Goal: Task Accomplishment & Management: Complete application form

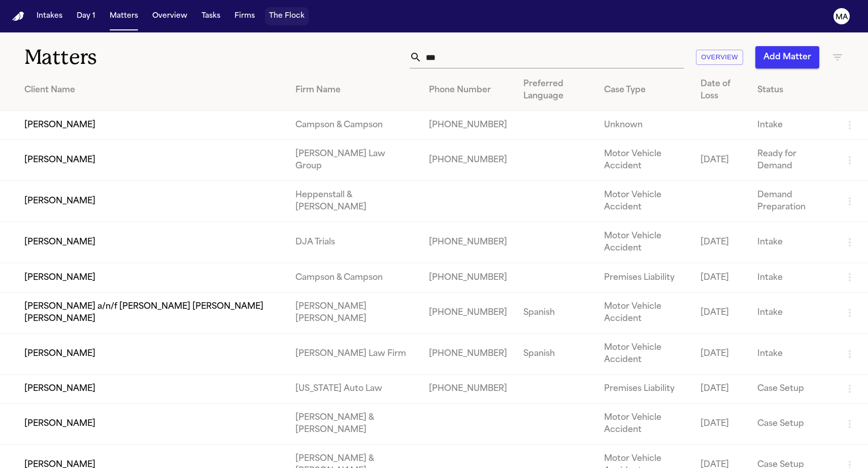
click at [265, 7] on button "The Flock" at bounding box center [287, 16] width 44 height 18
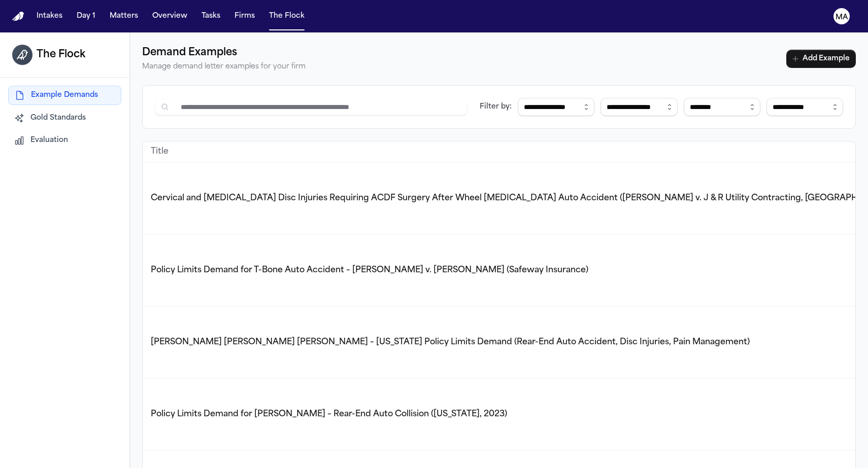
click at [133, 15] on nav "Intakes Day 1 Matters Overview Tasks Firms The Flock MA" at bounding box center [434, 16] width 868 height 32
click at [197, 10] on button "Tasks" at bounding box center [210, 16] width 27 height 18
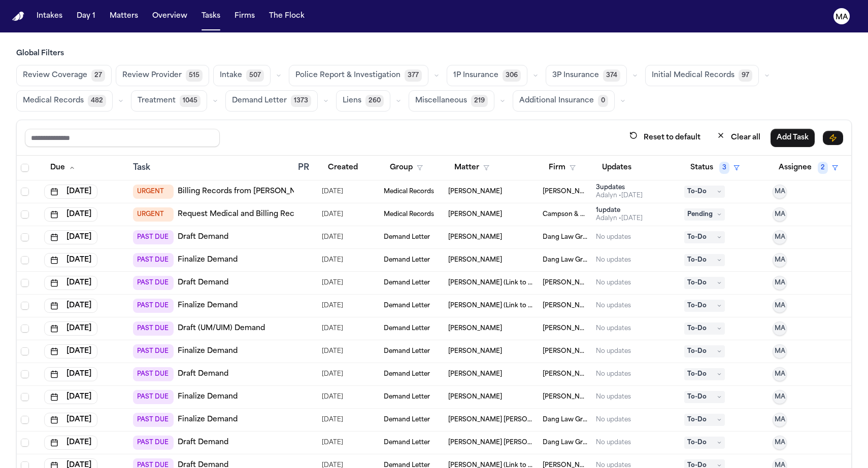
click at [652, 71] on span "Initial Medical Records" at bounding box center [693, 76] width 83 height 10
click at [84, 96] on span "Medical Records" at bounding box center [53, 101] width 61 height 10
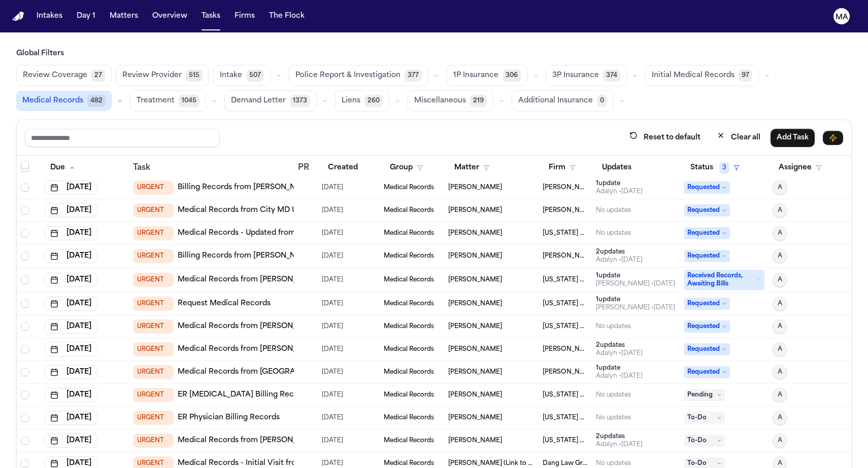
scroll to position [214, 0]
click at [298, 276] on div at bounding box center [302, 280] width 8 height 8
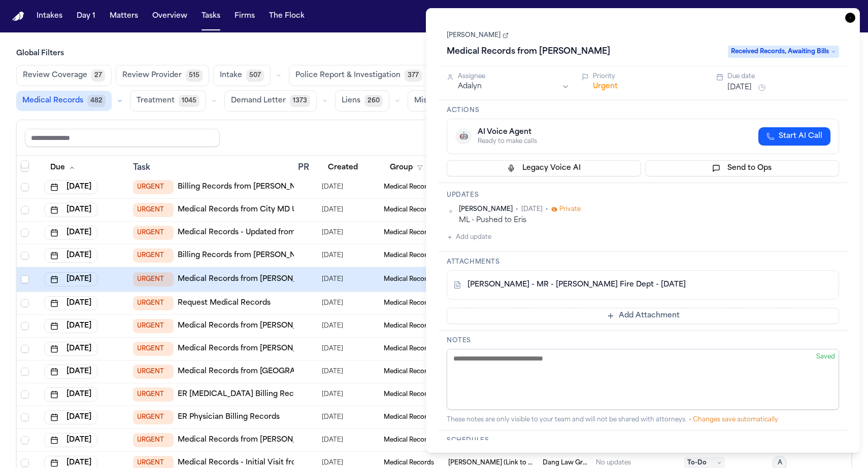
click at [855, 13] on icon "button" at bounding box center [850, 18] width 10 height 10
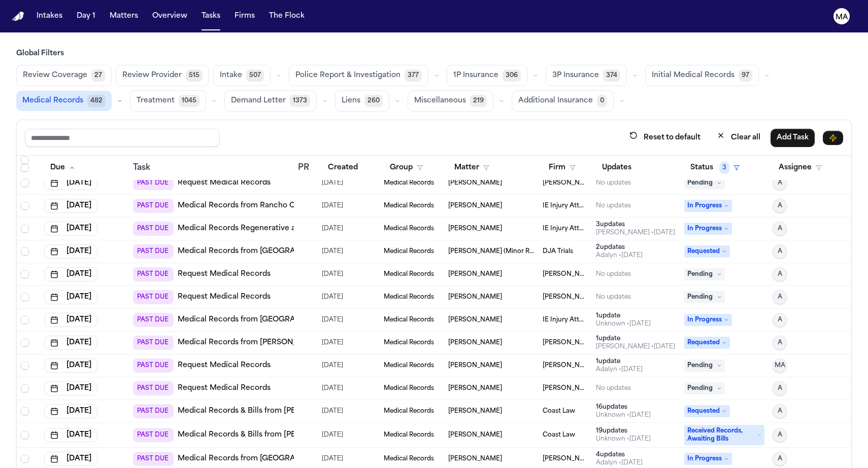
scroll to position [1427, 0]
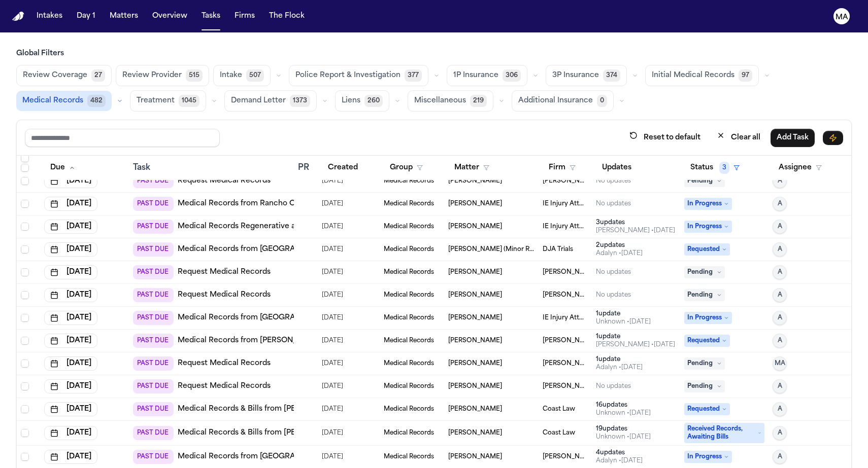
click at [302, 223] on div at bounding box center [305, 227] width 15 height 8
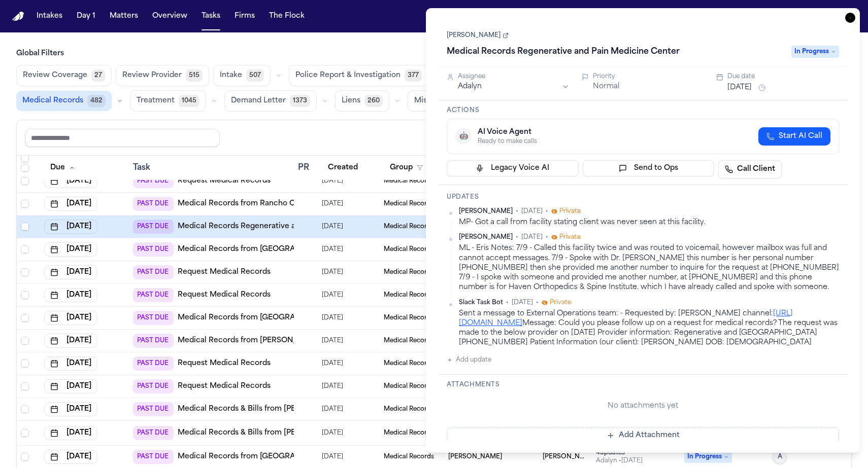
click at [854, 13] on icon "button" at bounding box center [850, 18] width 10 height 10
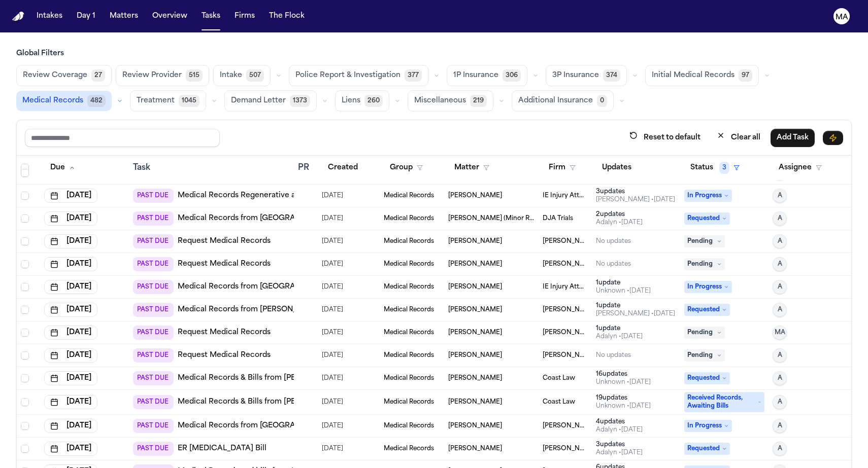
scroll to position [1491, 0]
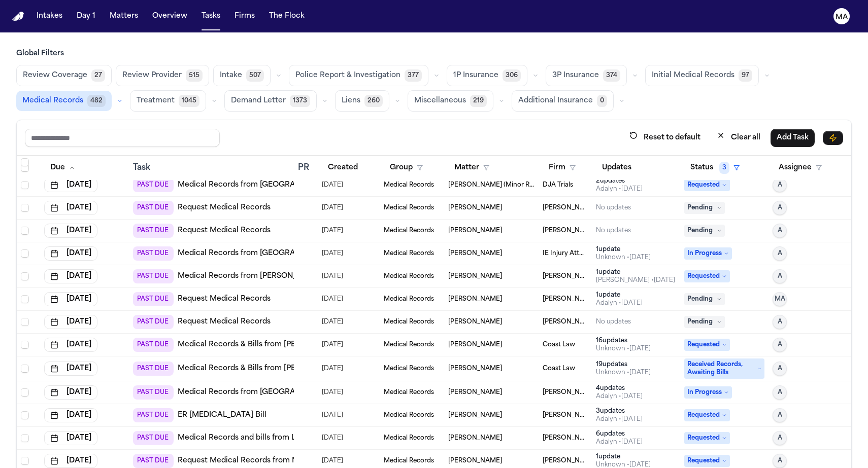
click at [212, 409] on div "PAST DUE ER Radiology Bill" at bounding box center [211, 416] width 157 height 14
click at [384, 64] on div "Global Filters Review Coverage 27 Review Provider 515 Intake 507 Police Report …" at bounding box center [433, 281] width 835 height 464
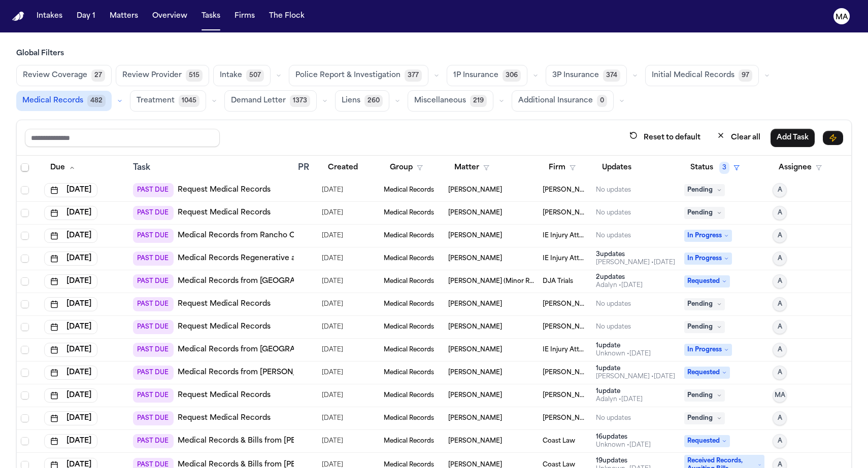
scroll to position [1273, 0]
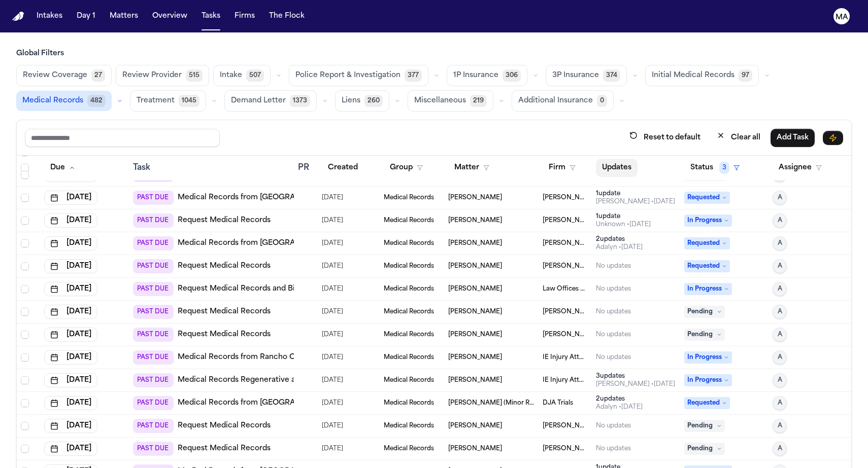
click at [608, 159] on button "Updates" at bounding box center [617, 168] width 42 height 18
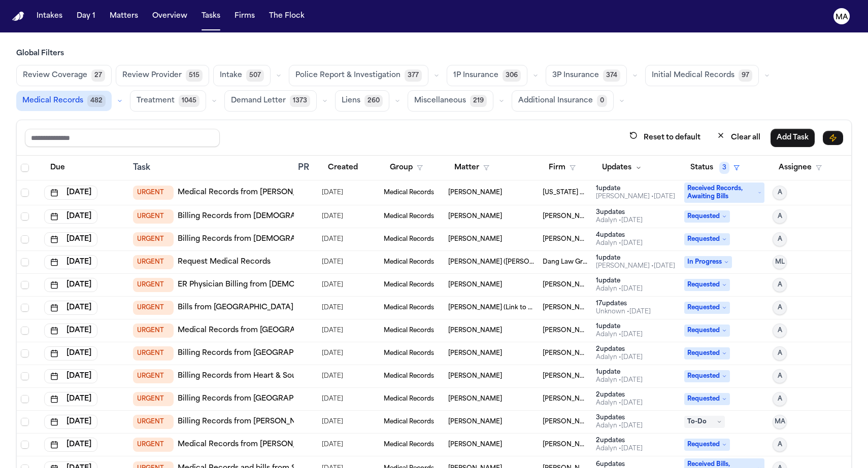
scroll to position [0, 0]
click at [287, 181] on td "URGENT Medical Records from Taylor FD" at bounding box center [211, 193] width 165 height 25
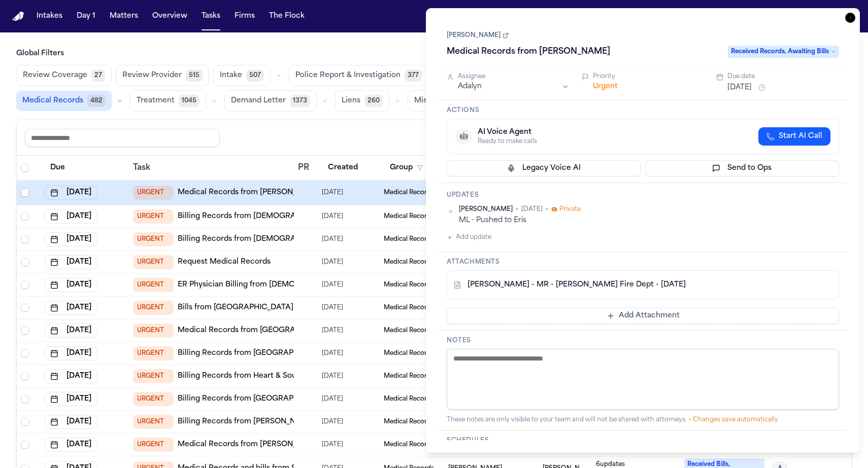
click at [855, 13] on icon "button" at bounding box center [850, 18] width 10 height 10
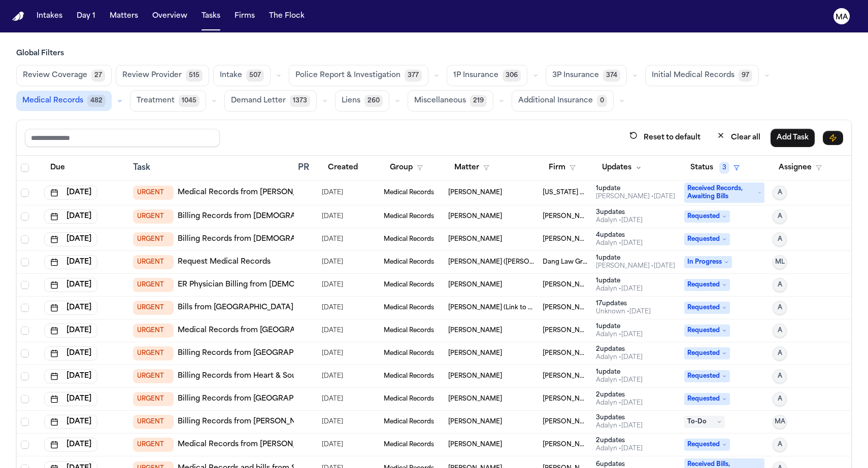
click at [214, 188] on link "Medical Records from [PERSON_NAME]" at bounding box center [250, 193] width 144 height 10
click at [271, 181] on td "URGENT Medical Records from Taylor FD" at bounding box center [211, 193] width 165 height 25
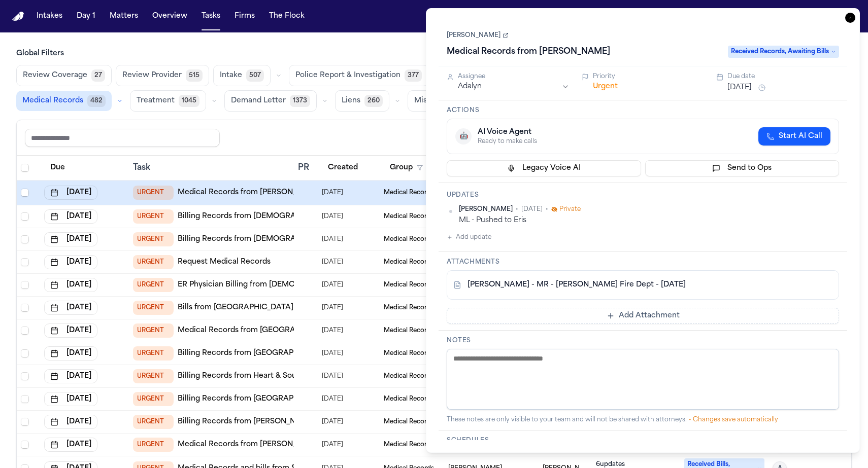
click at [855, 13] on icon "button" at bounding box center [850, 18] width 10 height 10
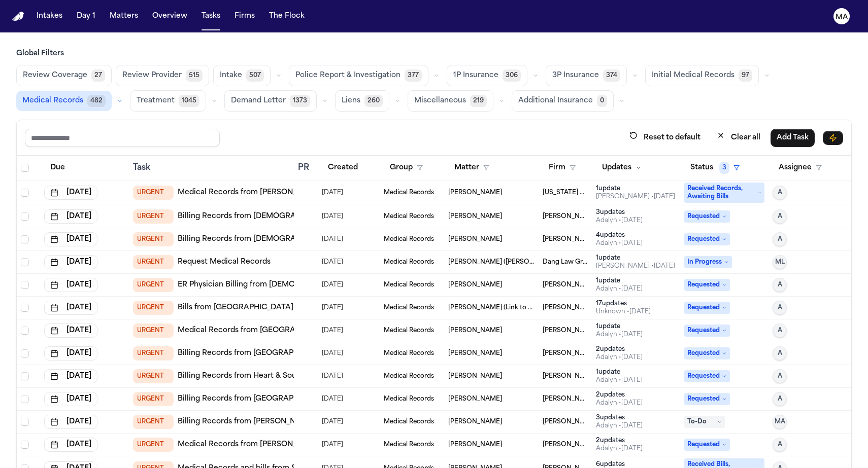
click at [206, 188] on link "Medical Records from [PERSON_NAME]" at bounding box center [250, 193] width 144 height 10
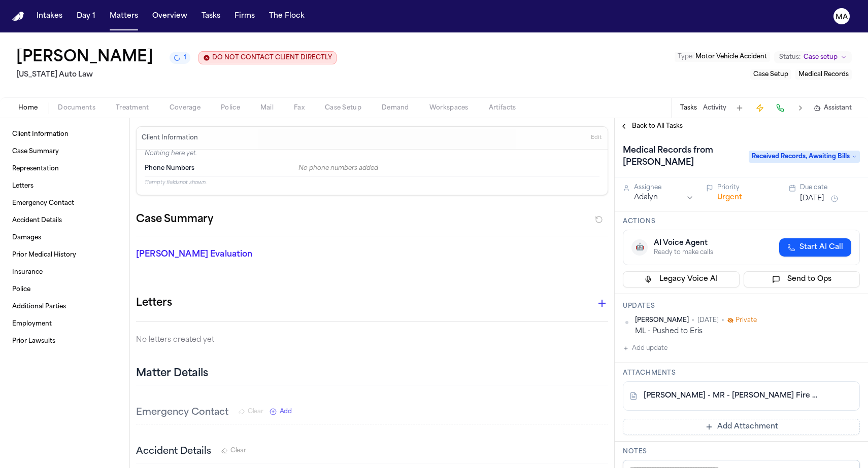
click at [88, 97] on div "Home Documents Treatment Coverage Police Mail Fax Case Setup Demand Workspaces …" at bounding box center [434, 107] width 868 height 20
click at [116, 104] on span "Treatment" at bounding box center [132, 108] width 33 height 8
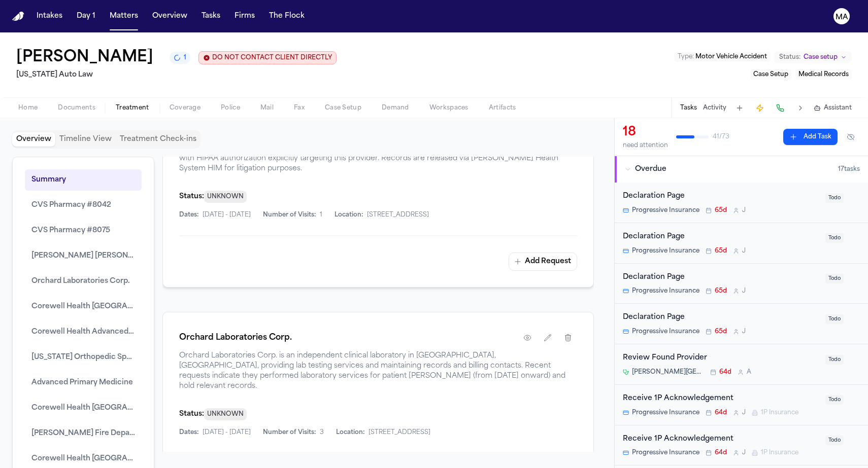
scroll to position [1516, 0]
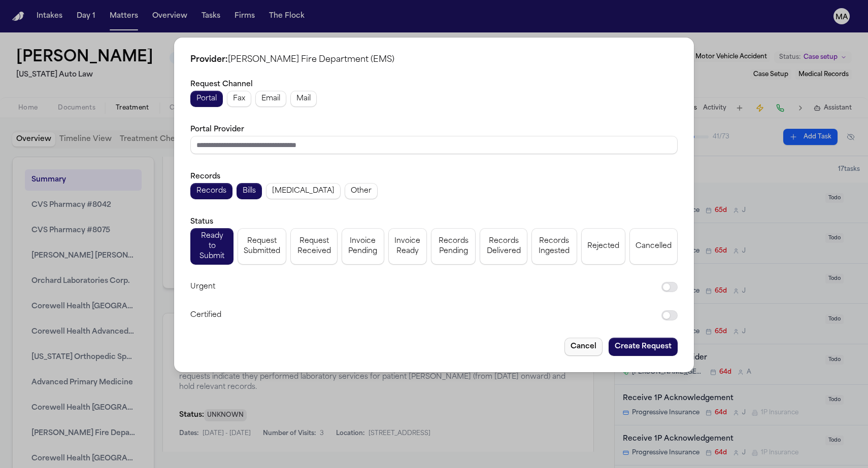
click at [564, 338] on button "Cancel" at bounding box center [583, 347] width 38 height 18
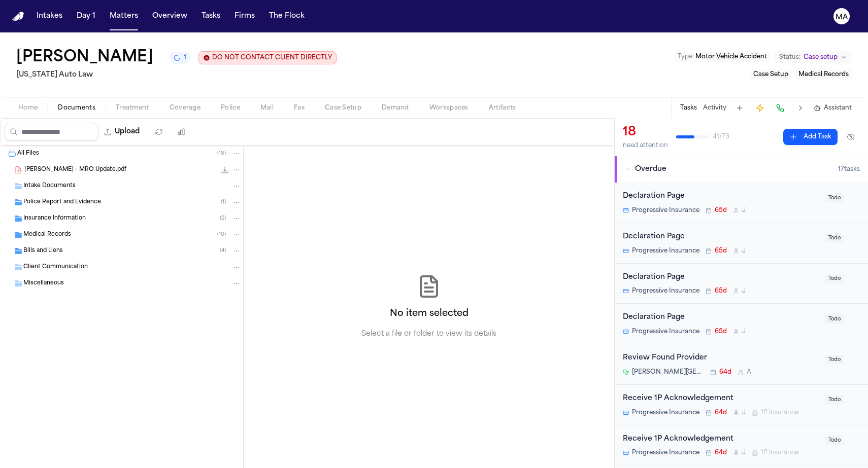
click at [60, 104] on span "Documents" at bounding box center [77, 108] width 38 height 8
click at [65, 227] on div "Medical Records ( 10 )" at bounding box center [121, 235] width 243 height 16
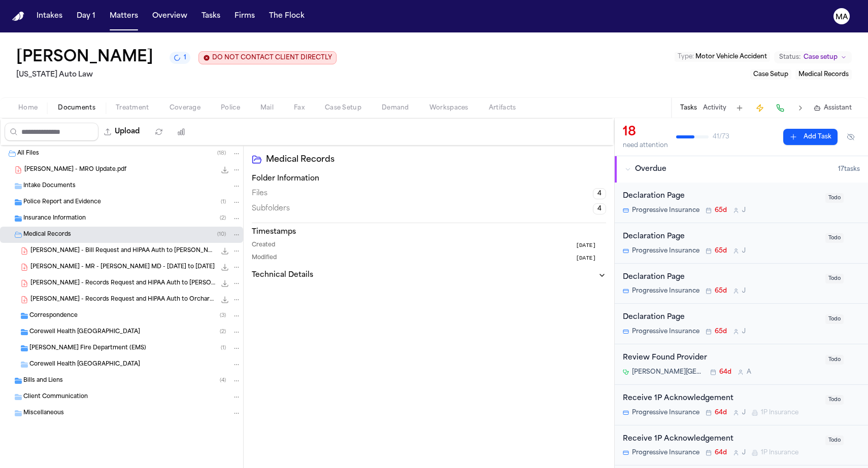
click at [84, 276] on div "L. Gatson - Records Request and HIPAA Auth to Henry Ford Deighton Family Medici…" at bounding box center [121, 284] width 243 height 16
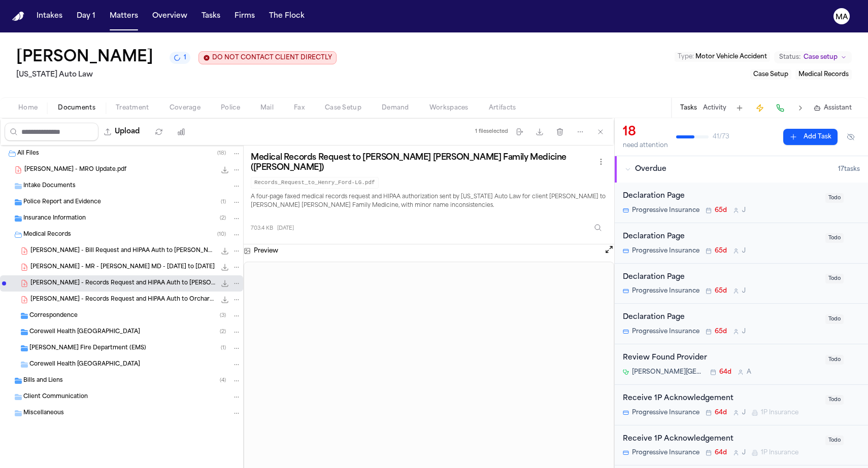
click at [80, 296] on span "L. Gatson - Records Request and HIPAA Auth to Orchard Laboratories - 8.19.25" at bounding box center [122, 300] width 185 height 9
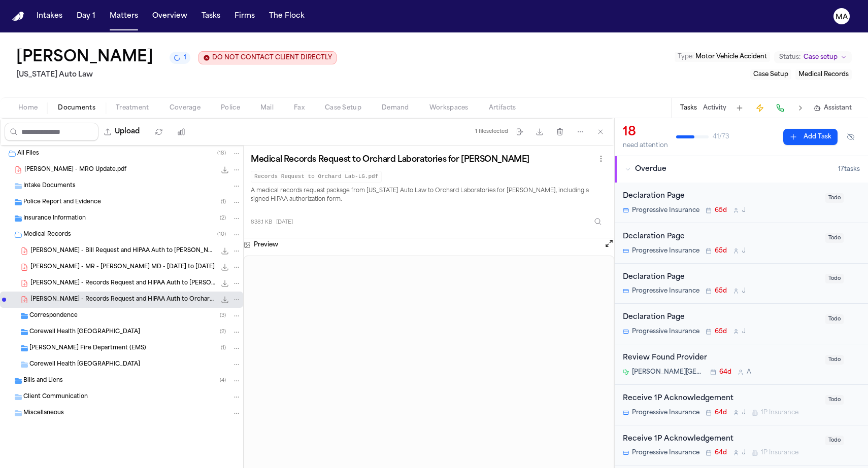
click at [73, 312] on div "Correspondence ( 3 )" at bounding box center [135, 316] width 212 height 9
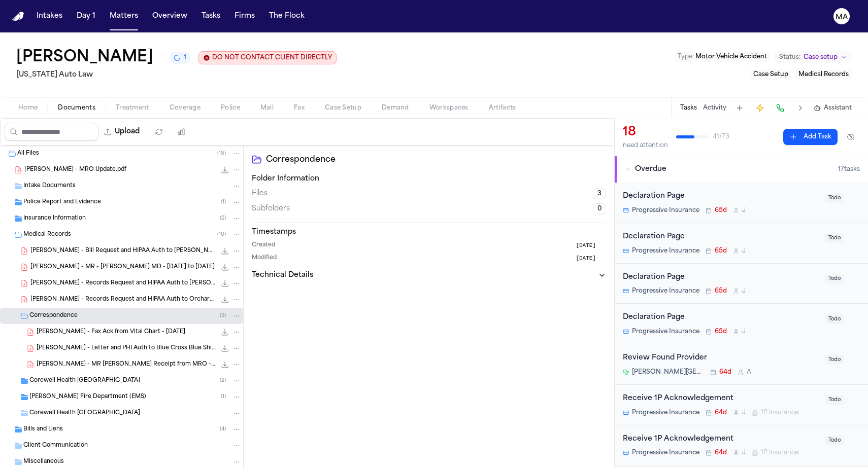
click at [84, 361] on span "L. Gatson - MR Request Receipt from MRO - 7.27.25" at bounding box center [126, 365] width 179 height 9
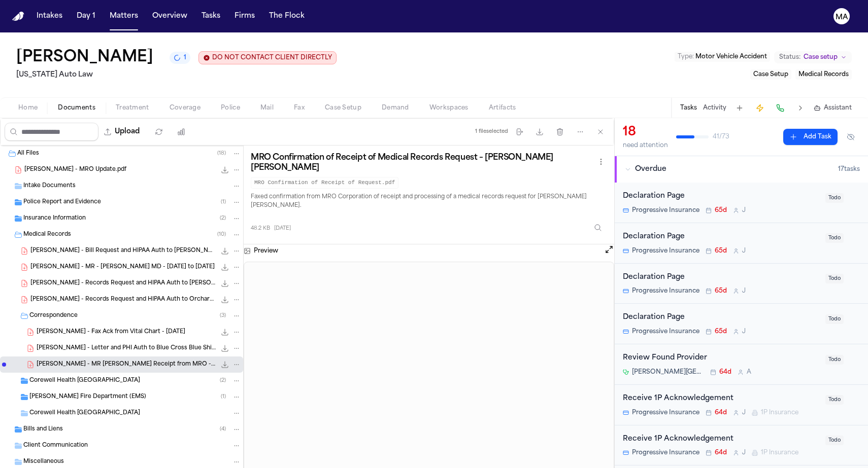
click at [74, 341] on div "L. Gatson - Letter and PHI Auth to Blue Cross Blue Shield - 8.8.25 761.9 KB • P…" at bounding box center [121, 349] width 243 height 16
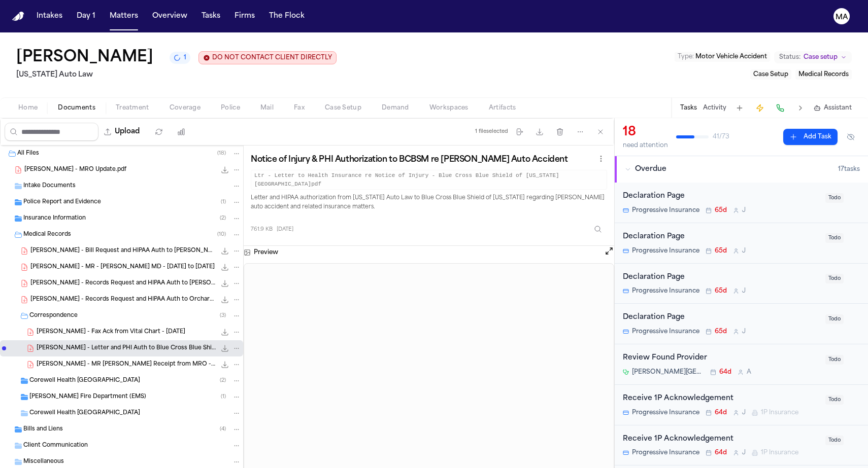
click at [67, 324] on div "L. Gatson - Fax Ack from Vital Chart - 7.11.25 26.8 KB • PDF" at bounding box center [121, 332] width 243 height 16
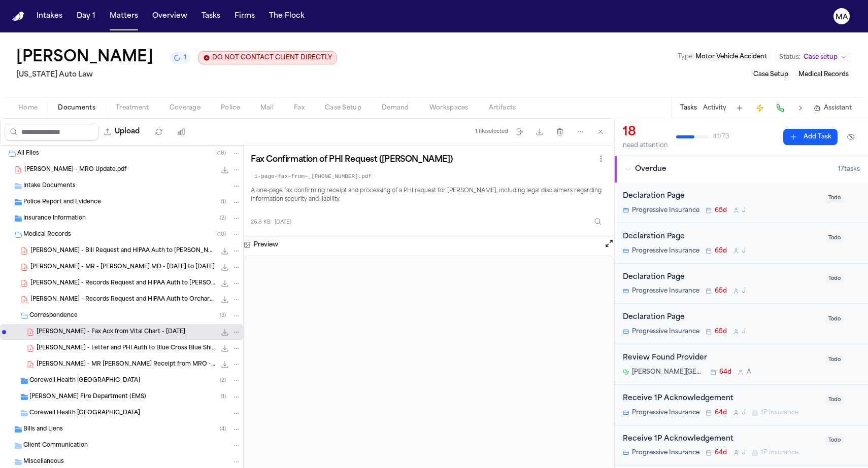
click at [65, 393] on span "[PERSON_NAME] Fire Department (EMS)" at bounding box center [87, 397] width 117 height 9
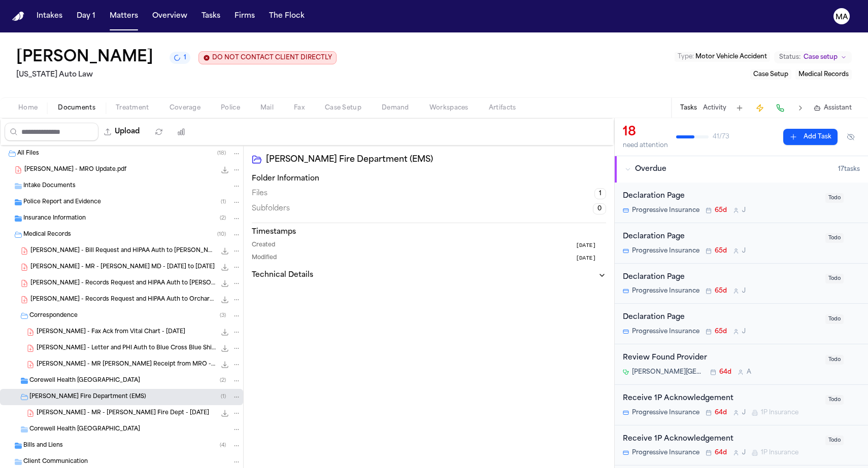
click at [70, 405] on div "L. Gatson - MR - Taylor Fire Dept - 6.11.25 379.8 KB • PDF" at bounding box center [121, 413] width 243 height 16
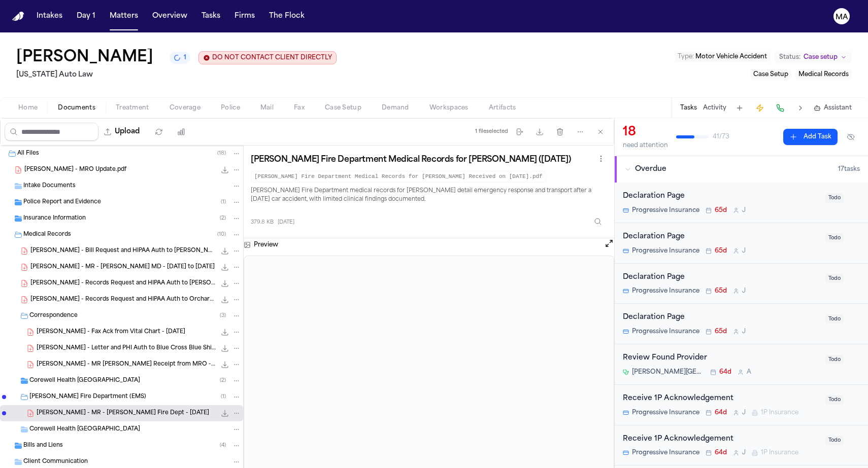
click at [116, 104] on span "Treatment" at bounding box center [132, 108] width 33 height 8
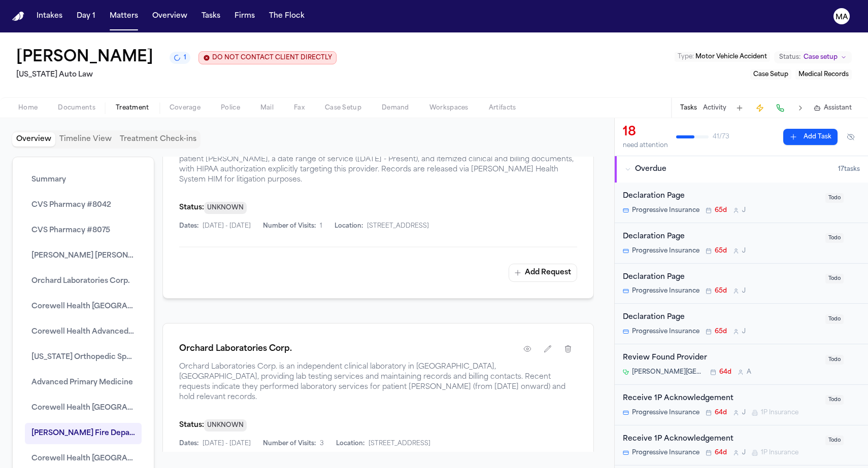
scroll to position [1574, 0]
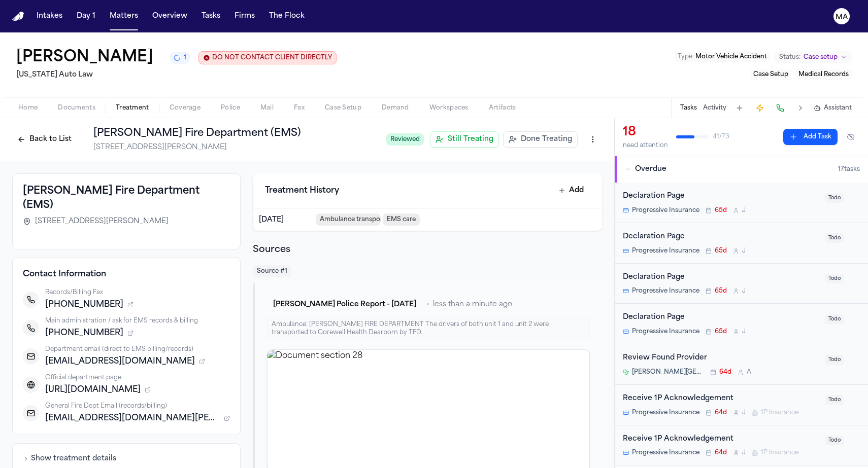
click at [189, 289] on div "Records/Billing Fax" at bounding box center [137, 293] width 185 height 8
drag, startPoint x: 166, startPoint y: 171, endPoint x: 139, endPoint y: 171, distance: 27.4
click at [123, 299] on span "+17343742742" at bounding box center [84, 305] width 78 height 12
copy span "7343742742"
click at [58, 104] on span "Documents" at bounding box center [77, 108] width 38 height 8
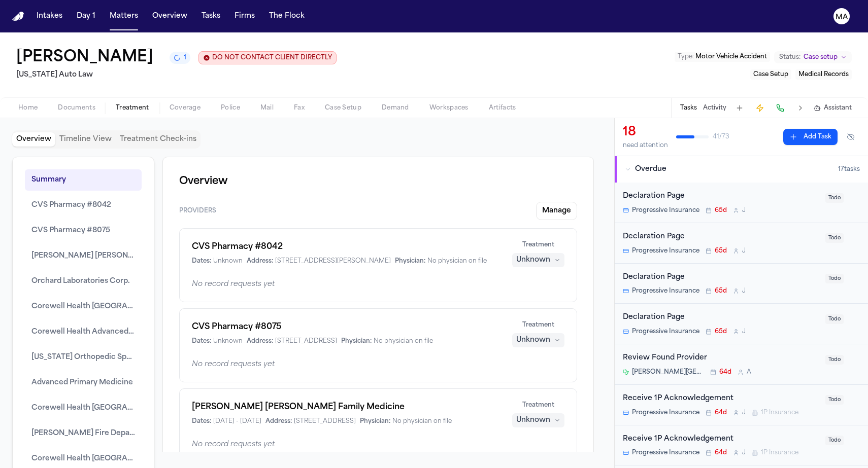
click at [116, 104] on span "Treatment" at bounding box center [132, 108] width 33 height 8
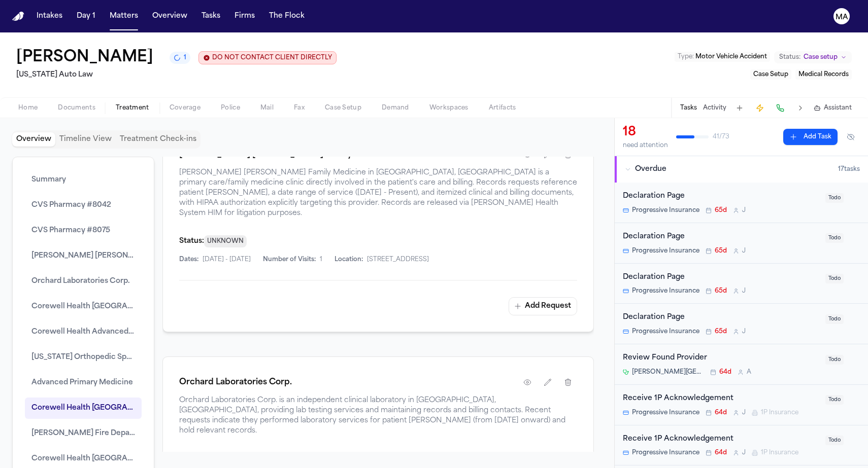
scroll to position [1488, 0]
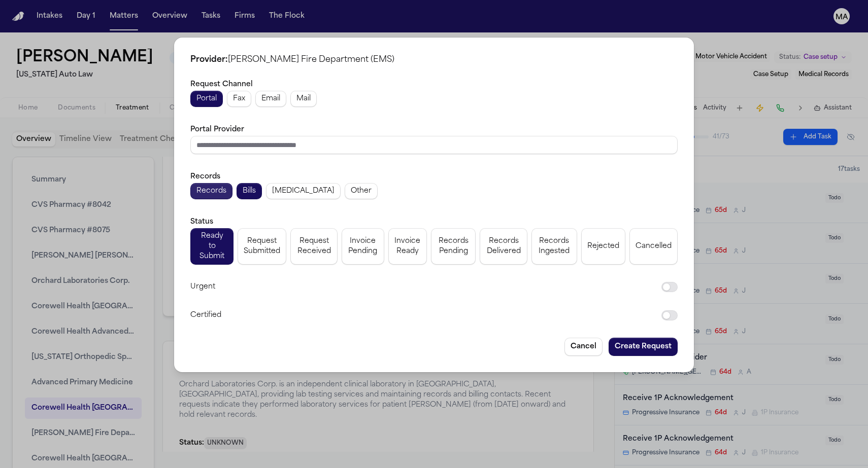
click at [226, 186] on span "Records" at bounding box center [211, 191] width 30 height 10
click at [251, 105] on button "Fax" at bounding box center [239, 99] width 24 height 16
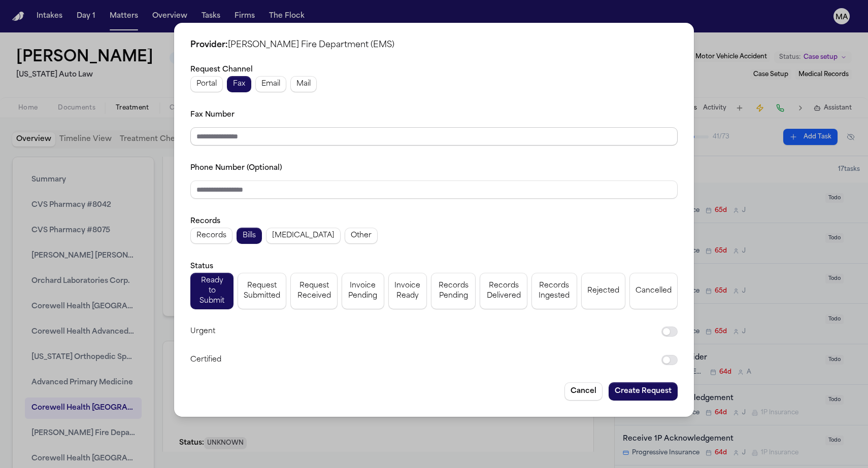
click at [335, 127] on input "Fax Number" at bounding box center [433, 136] width 487 height 18
paste input "**********"
type input "**********"
click at [280, 281] on span "Request Submitted" at bounding box center [262, 291] width 37 height 20
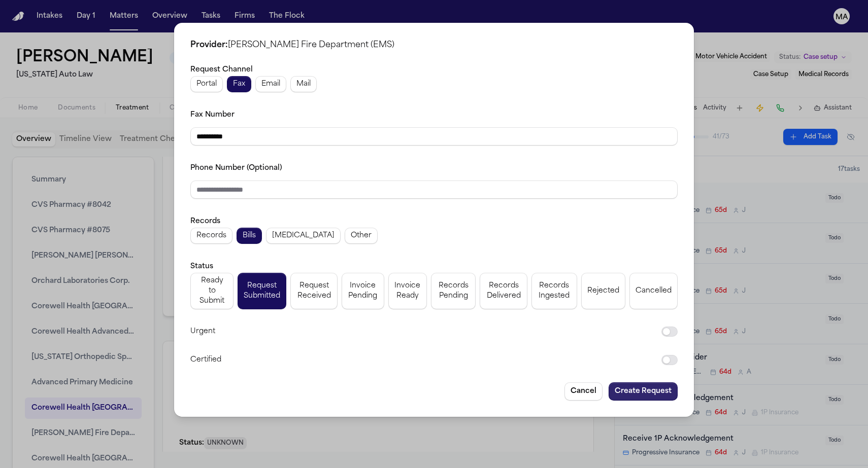
click at [608, 383] on button "Create Request" at bounding box center [642, 392] width 69 height 18
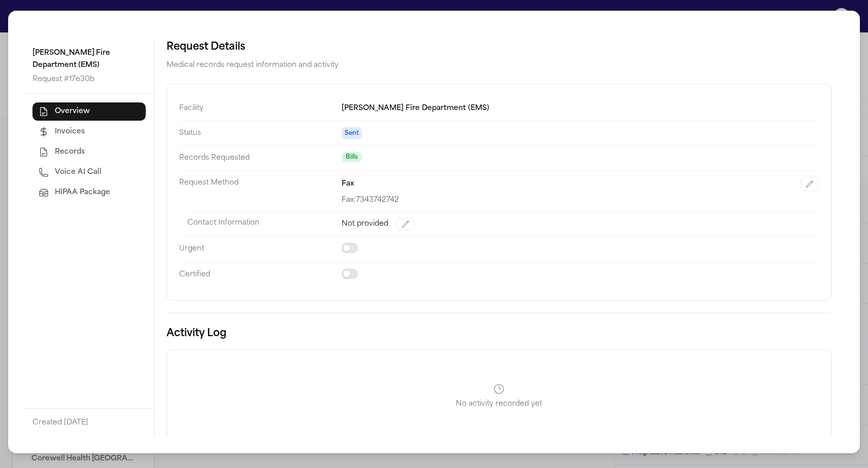
click at [55, 167] on span "Voice AI Call" at bounding box center [78, 172] width 47 height 10
select select "***"
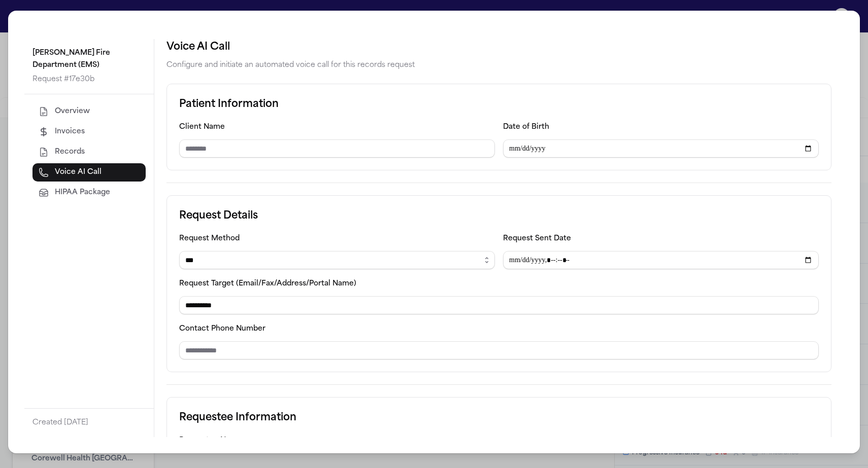
click at [166, 88] on div "Patient Information Client Name Date of Birth" at bounding box center [498, 127] width 665 height 87
type input "**********"
click at [506, 140] on input "Date of Birth" at bounding box center [661, 149] width 316 height 18
click at [503, 140] on input "Date of Birth" at bounding box center [661, 149] width 316 height 18
type input "**********"
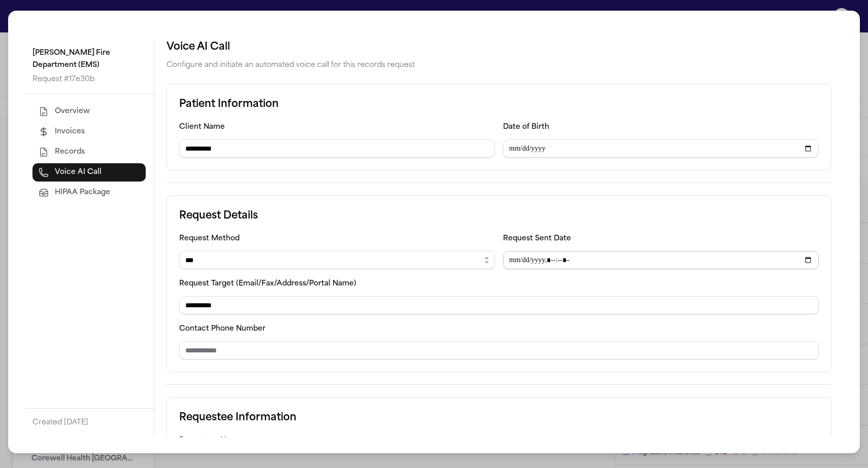
click at [503, 251] on input "Request Sent Date" at bounding box center [661, 260] width 316 height 18
type input "**********"
click at [466, 313] on div "**********" at bounding box center [498, 238] width 689 height 398
type input "**********"
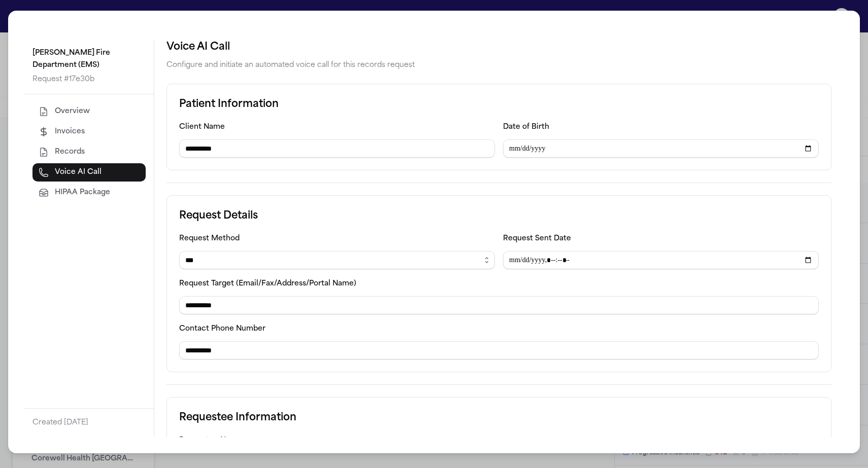
click at [351, 381] on div "**********" at bounding box center [498, 238] width 689 height 398
click at [245, 6] on div "**********" at bounding box center [434, 234] width 868 height 468
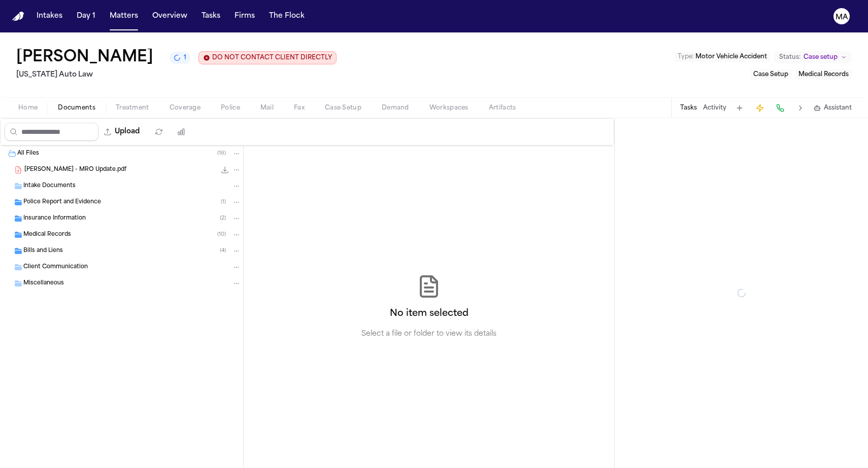
click at [58, 104] on span "Documents" at bounding box center [77, 108] width 38 height 8
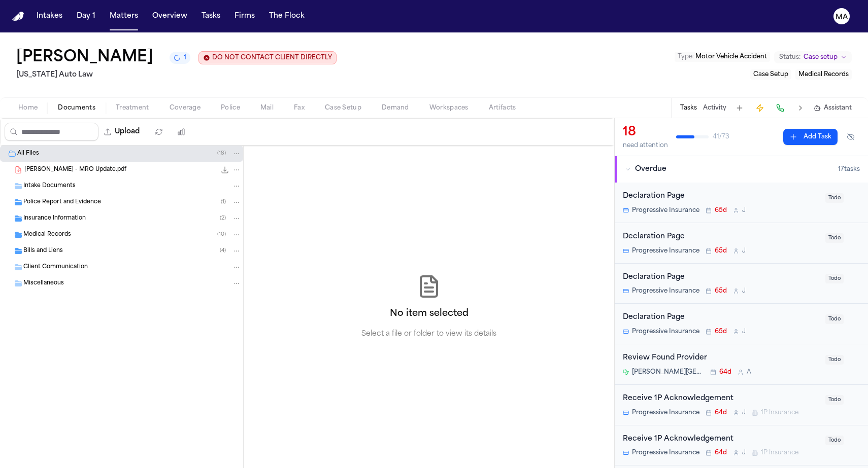
click at [54, 227] on div "Medical Records ( 10 )" at bounding box center [121, 235] width 243 height 16
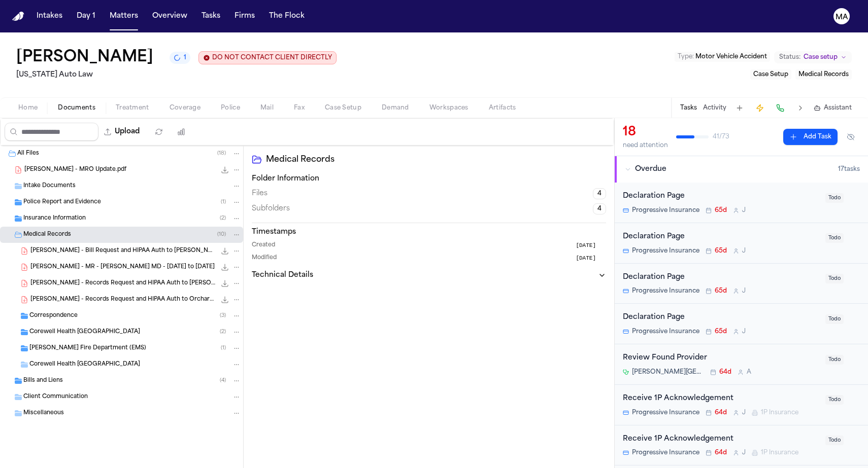
click at [66, 276] on div "L. Gatson - Records Request and HIPAA Auth to Henry Ford Deighton Family Medici…" at bounding box center [121, 284] width 243 height 16
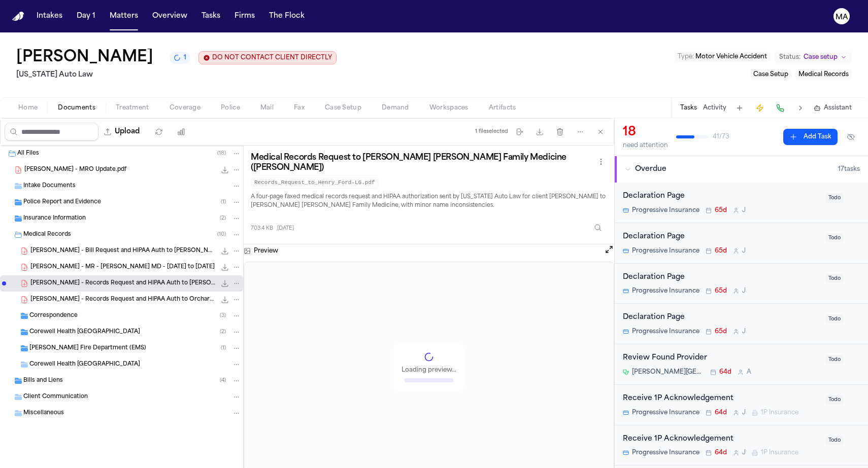
click at [67, 296] on span "L. Gatson - Records Request and HIPAA Auth to Orchard Laboratories - 8.19.25" at bounding box center [122, 300] width 185 height 9
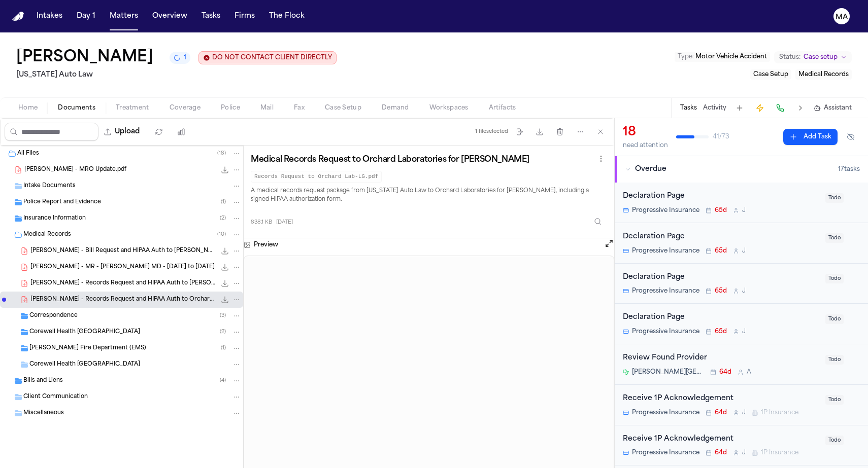
click at [116, 104] on span "Treatment" at bounding box center [132, 108] width 33 height 8
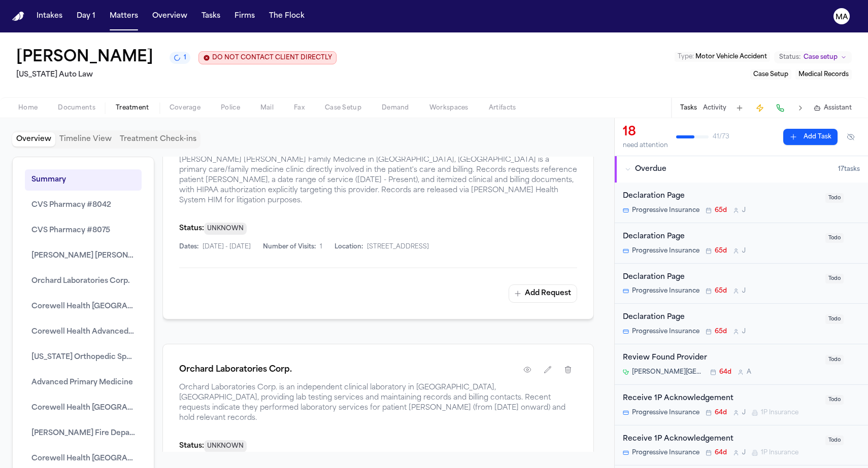
scroll to position [1512, 0]
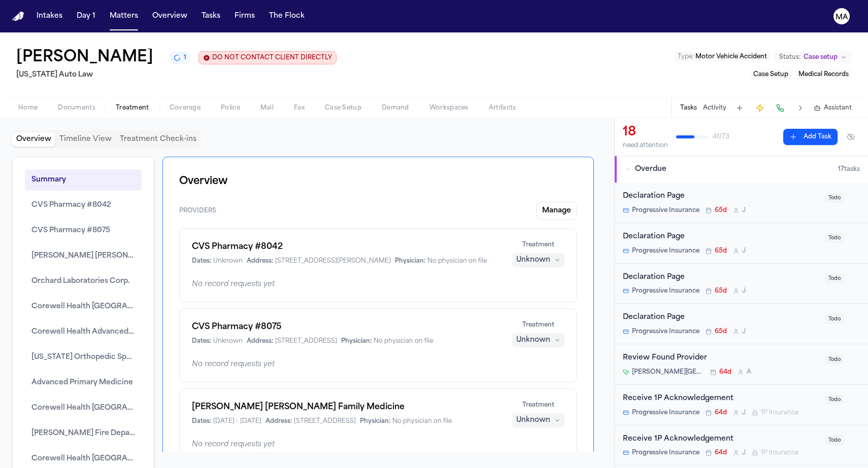
click at [137, 328] on div "Summary CVS Pharmacy #8042 CVS Pharmacy #8075 [PERSON_NAME] [PERSON_NAME] Famil…" at bounding box center [307, 304] width 590 height 295
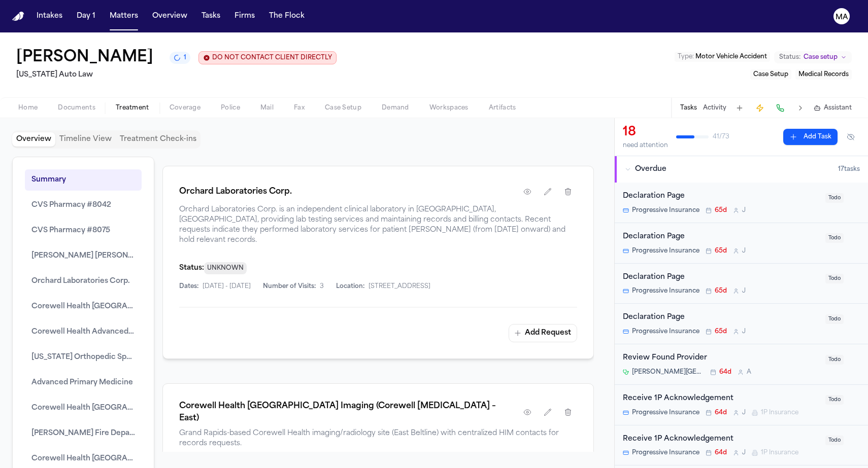
scroll to position [1649, 0]
